Goal: Find specific page/section: Find specific page/section

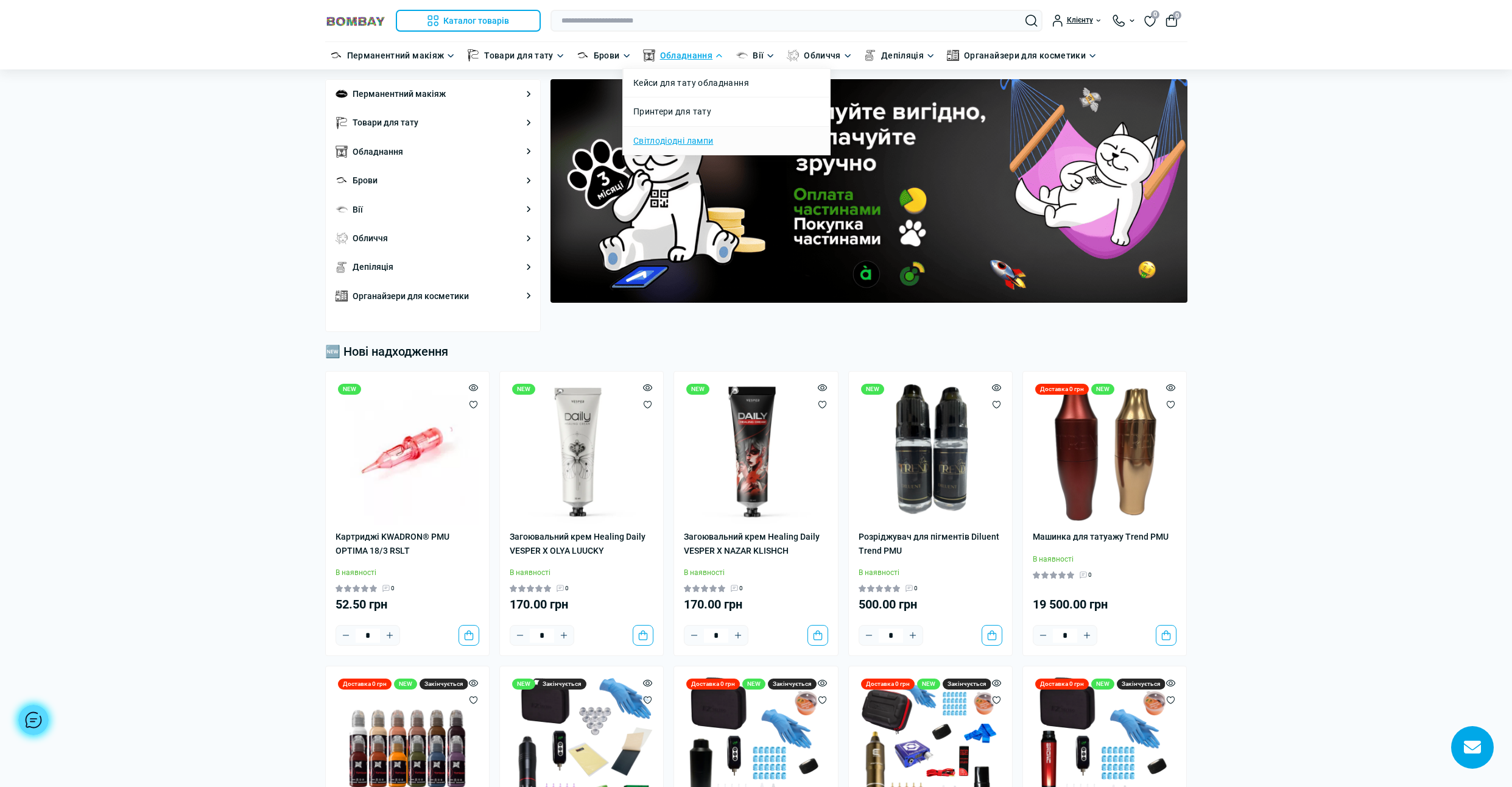
click at [659, 145] on link "Світлодіодні лампи" at bounding box center [673, 141] width 80 height 14
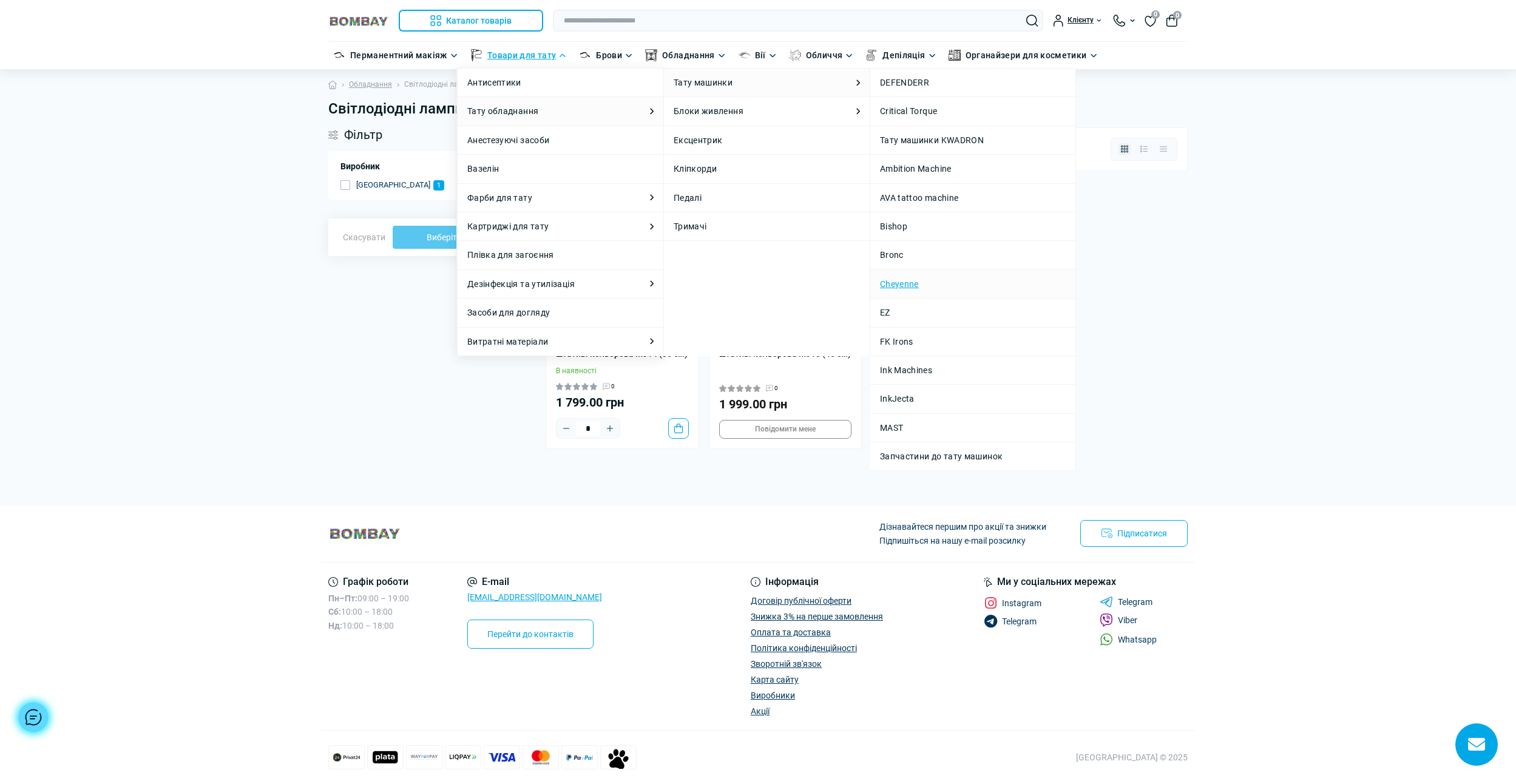
click at [897, 285] on link "Cheyenne" at bounding box center [973, 284] width 186 height 14
